Goal: Task Accomplishment & Management: Manage account settings

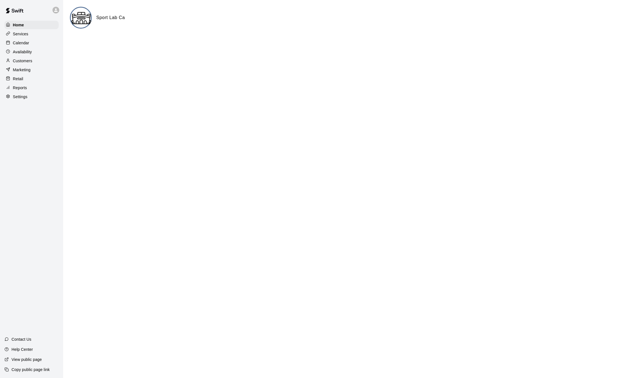
click at [32, 65] on div "Customers" at bounding box center [31, 61] width 54 height 8
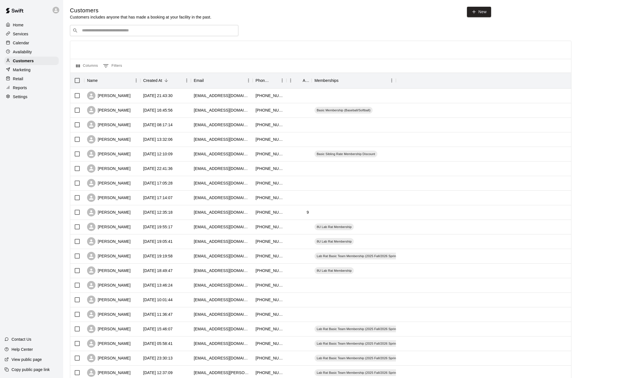
click at [180, 33] on input "Search customers by name or email" at bounding box center [158, 31] width 156 height 6
type input "****"
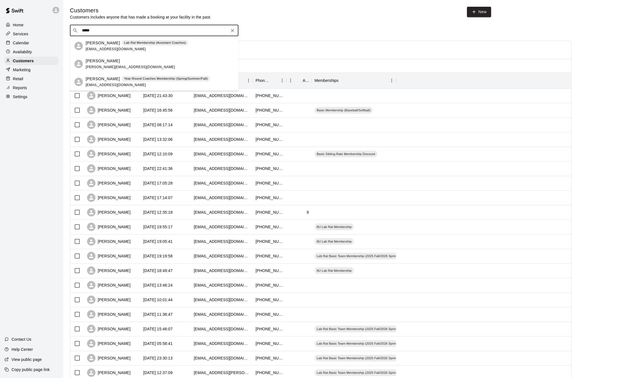
click at [164, 63] on div "[PERSON_NAME] Schaedler [EMAIL_ADDRESS][DOMAIN_NAME]" at bounding box center [160, 64] width 148 height 12
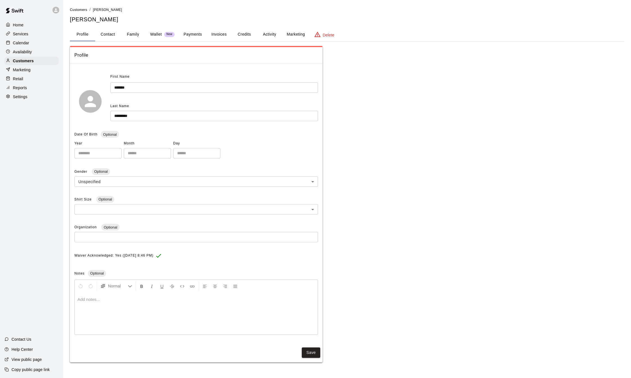
click at [164, 63] on hr at bounding box center [196, 63] width 253 height 0
click at [201, 34] on button "Payments" at bounding box center [192, 34] width 27 height 13
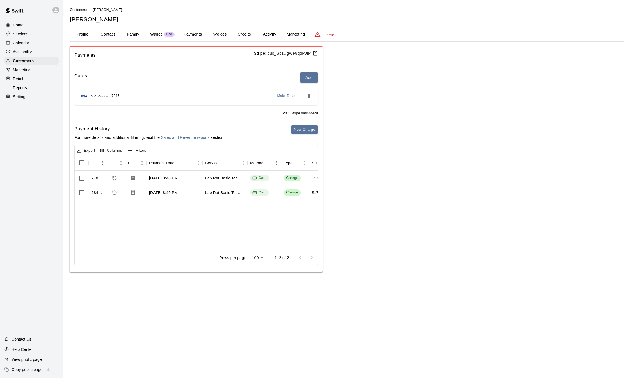
click at [84, 37] on button "Profile" at bounding box center [82, 34] width 25 height 13
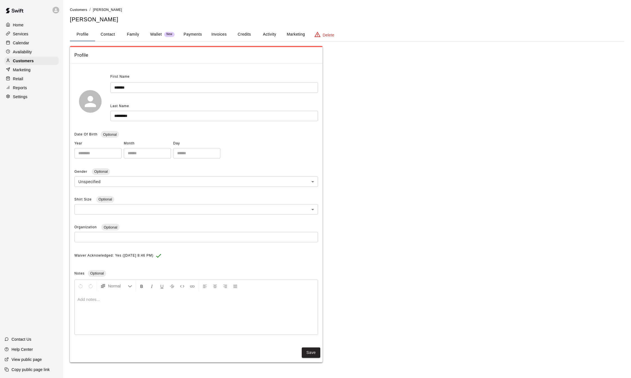
click at [187, 34] on button "Payments" at bounding box center [192, 34] width 27 height 13
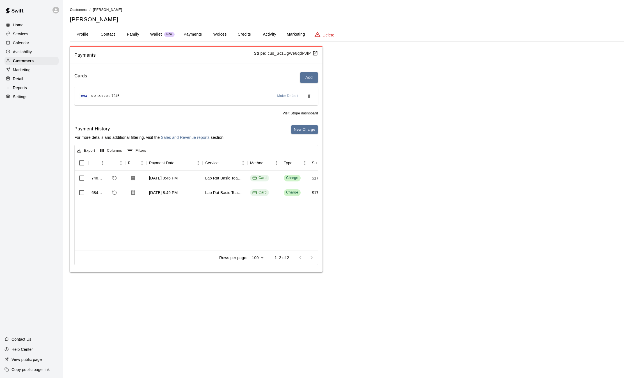
click at [221, 34] on button "Invoices" at bounding box center [218, 34] width 25 height 13
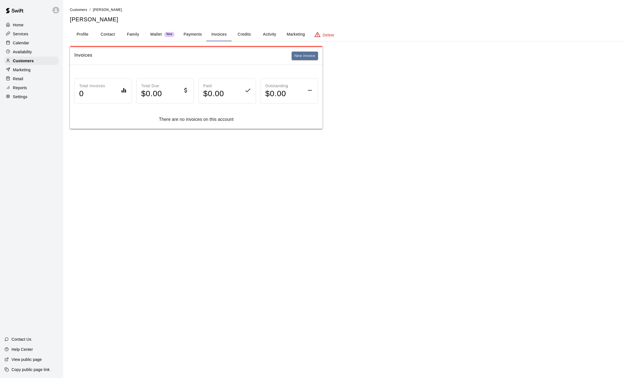
click at [240, 33] on button "Credits" at bounding box center [244, 34] width 25 height 13
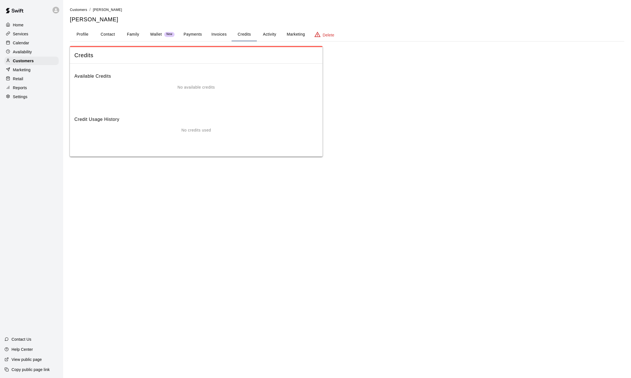
click at [268, 33] on button "Activity" at bounding box center [269, 34] width 25 height 13
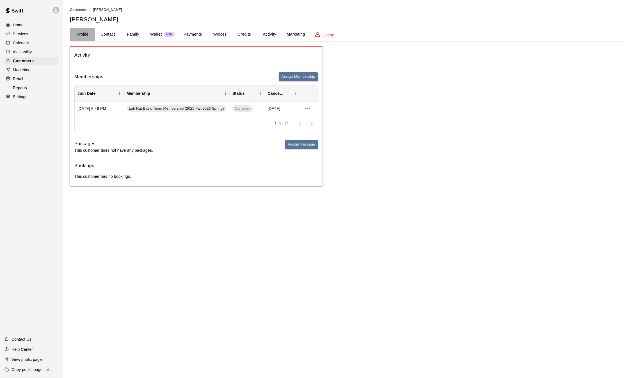
click at [82, 33] on button "Profile" at bounding box center [82, 34] width 25 height 13
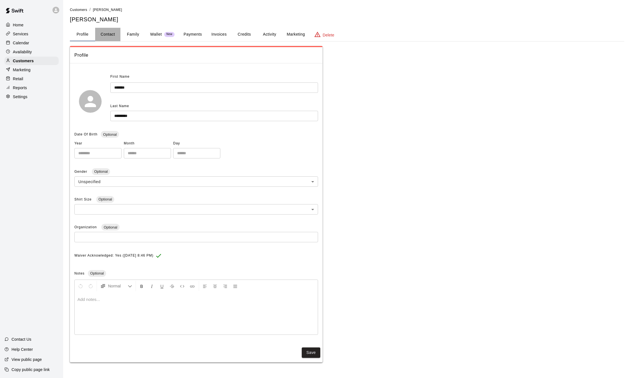
click at [115, 33] on button "Contact" at bounding box center [107, 34] width 25 height 13
select select "**"
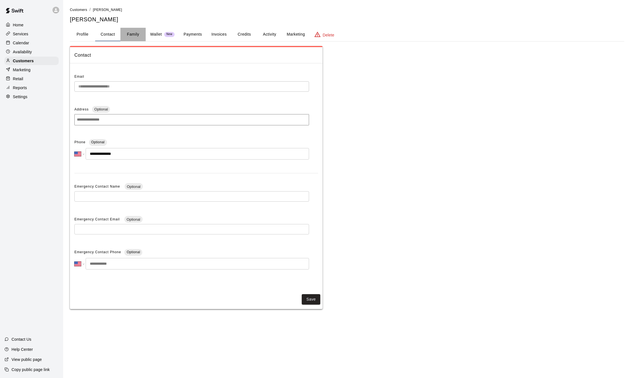
click at [138, 35] on button "Family" at bounding box center [132, 34] width 25 height 13
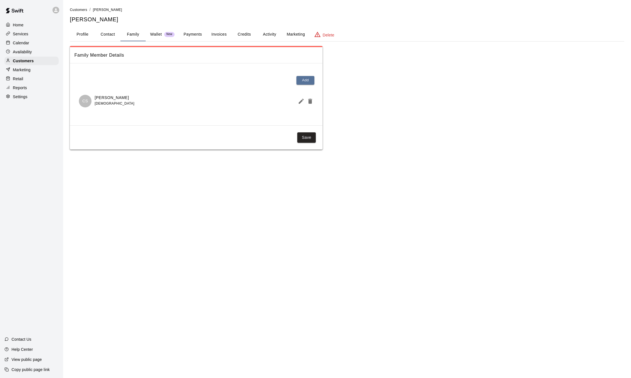
click at [193, 36] on button "Payments" at bounding box center [192, 34] width 27 height 13
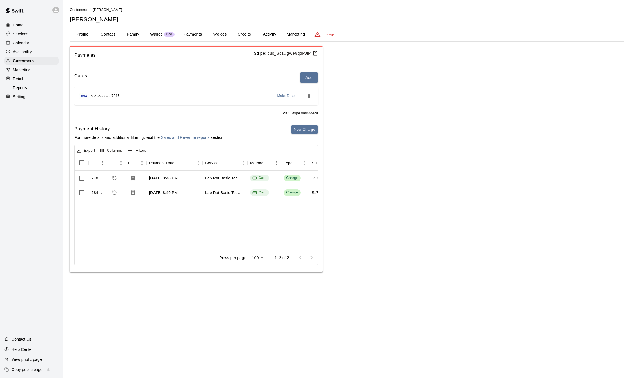
click at [270, 36] on button "Activity" at bounding box center [269, 34] width 25 height 13
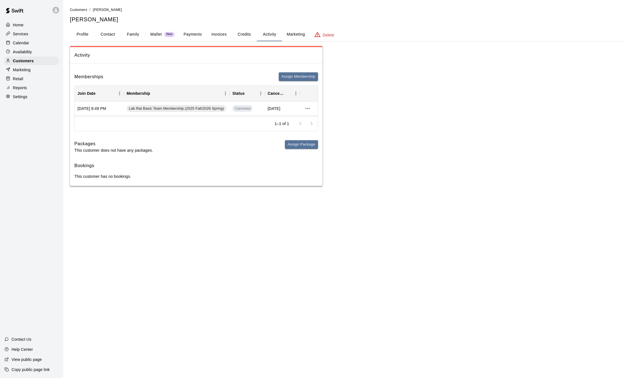
click at [190, 31] on button "Payments" at bounding box center [192, 34] width 27 height 13
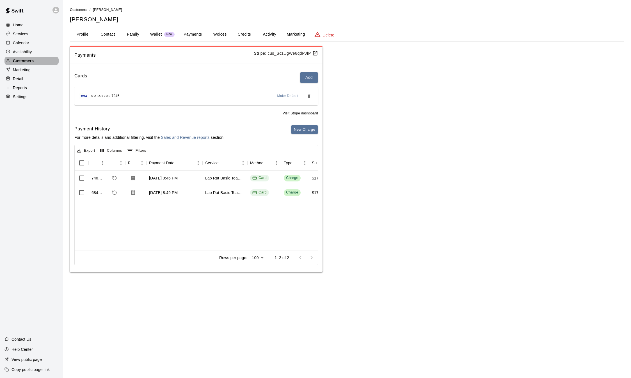
click at [26, 63] on p "Customers" at bounding box center [23, 61] width 21 height 6
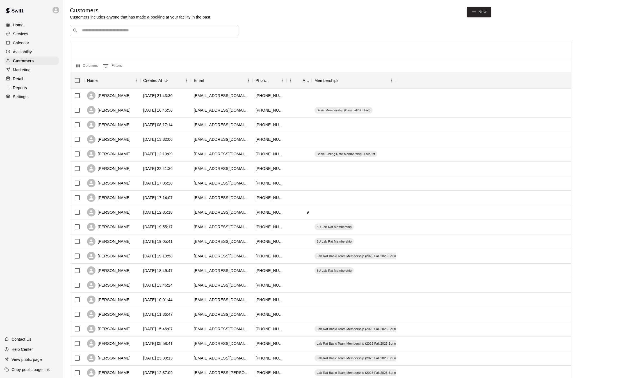
click at [99, 36] on div "​ ​" at bounding box center [154, 30] width 168 height 11
type input "*****"
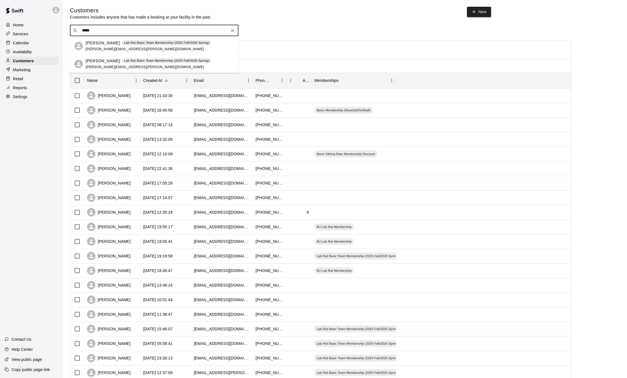
click at [123, 49] on span "[PERSON_NAME][EMAIL_ADDRESS][PERSON_NAME][DOMAIN_NAME]" at bounding box center [145, 49] width 118 height 4
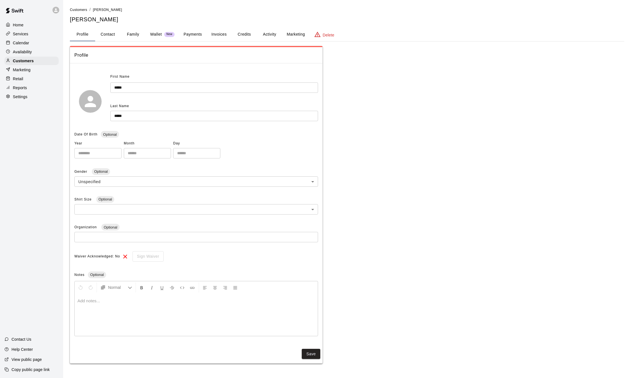
click at [192, 31] on button "Payments" at bounding box center [192, 34] width 27 height 13
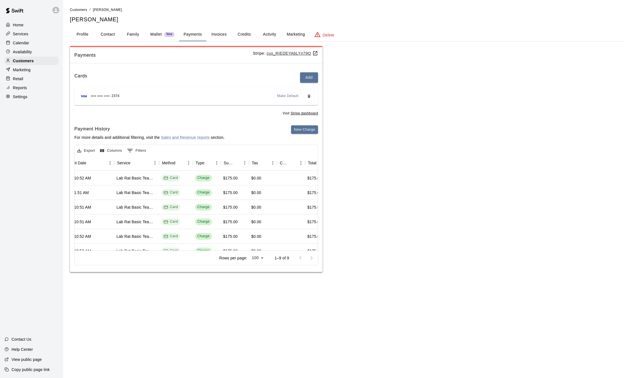
scroll to position [0, 89]
click at [272, 35] on button "Activity" at bounding box center [269, 34] width 25 height 13
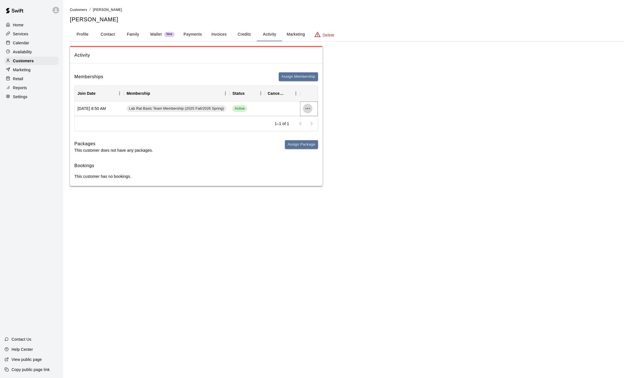
click at [306, 109] on icon "more actions" at bounding box center [307, 108] width 4 height 1
click at [313, 130] on li "Cancel" at bounding box center [319, 129] width 32 height 9
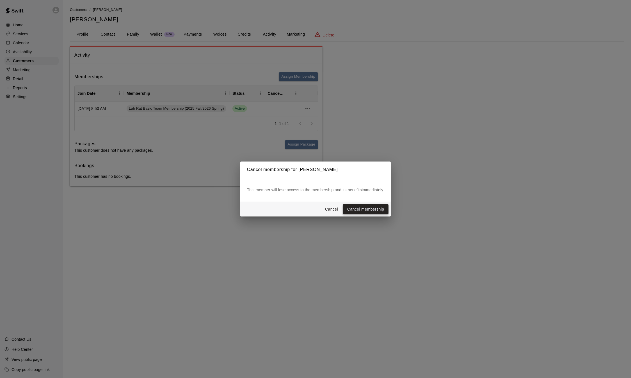
click at [360, 207] on button "Cancel membership" at bounding box center [366, 209] width 46 height 10
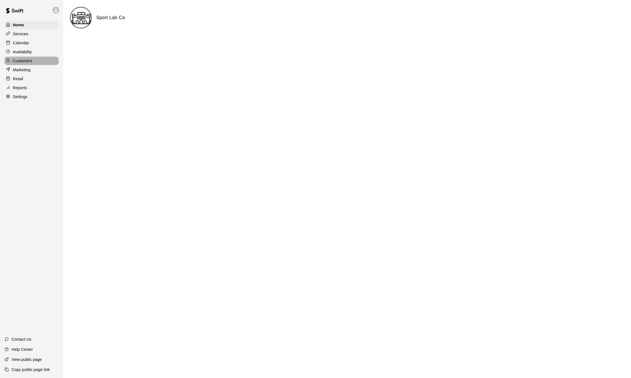
click at [26, 62] on p "Customers" at bounding box center [22, 61] width 19 height 6
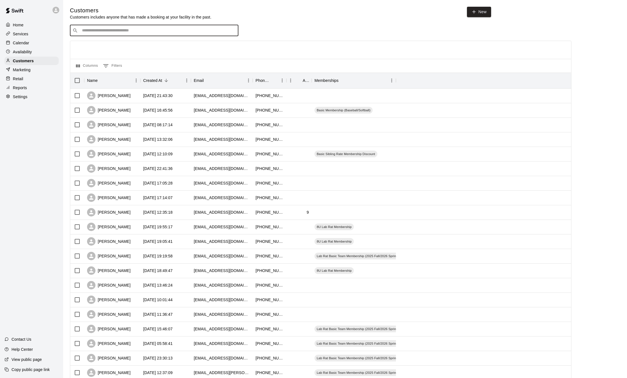
click at [113, 30] on input "Search customers by name or email" at bounding box center [158, 31] width 156 height 6
type input "****"
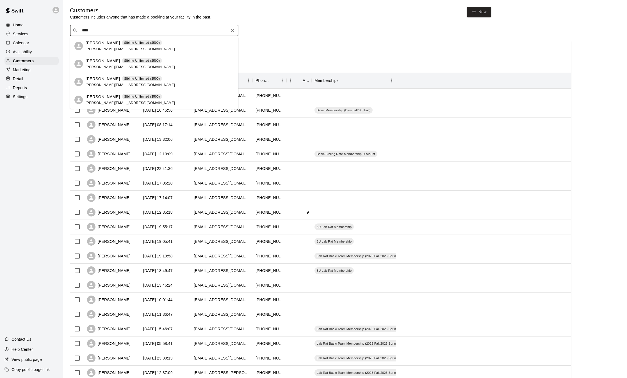
click at [122, 45] on div "Sibling Unlimited ($500)" at bounding box center [142, 43] width 40 height 6
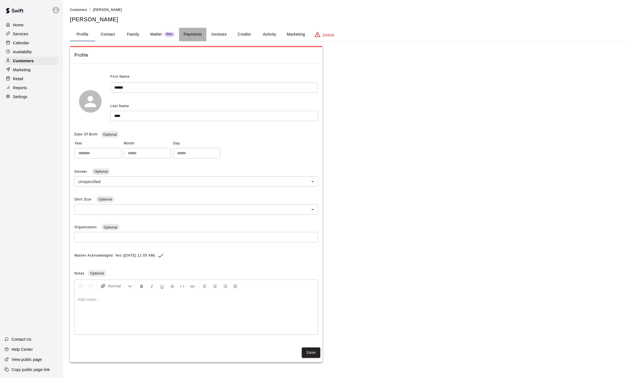
click at [193, 38] on button "Payments" at bounding box center [192, 34] width 27 height 13
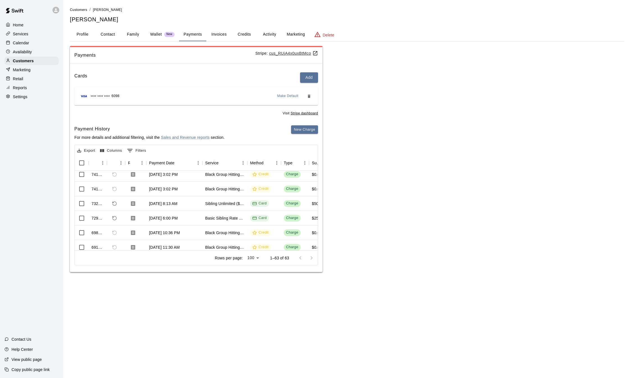
scroll to position [150, 0]
click at [283, 51] on link "cus_RUjA4x0uxBtMco" at bounding box center [293, 53] width 49 height 4
